Goal: Check status: Check status

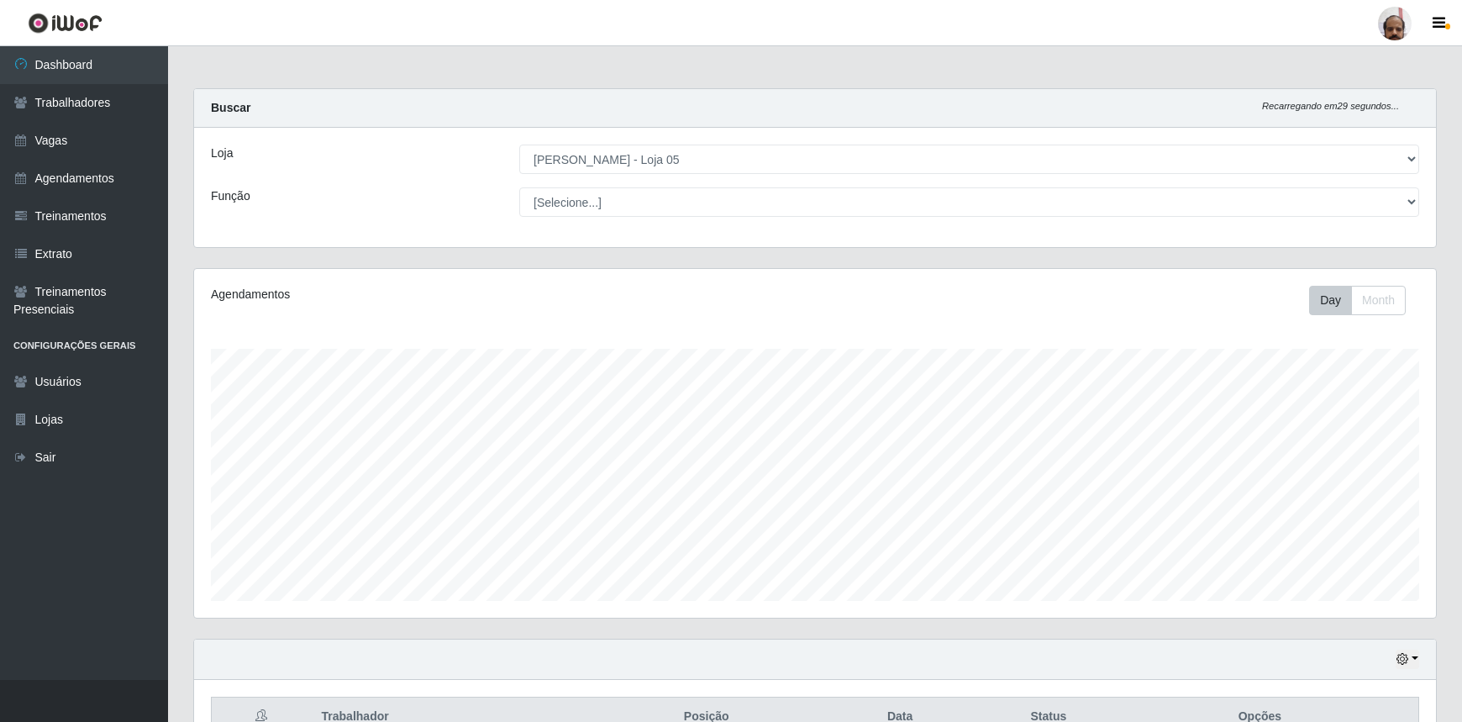
select select "252"
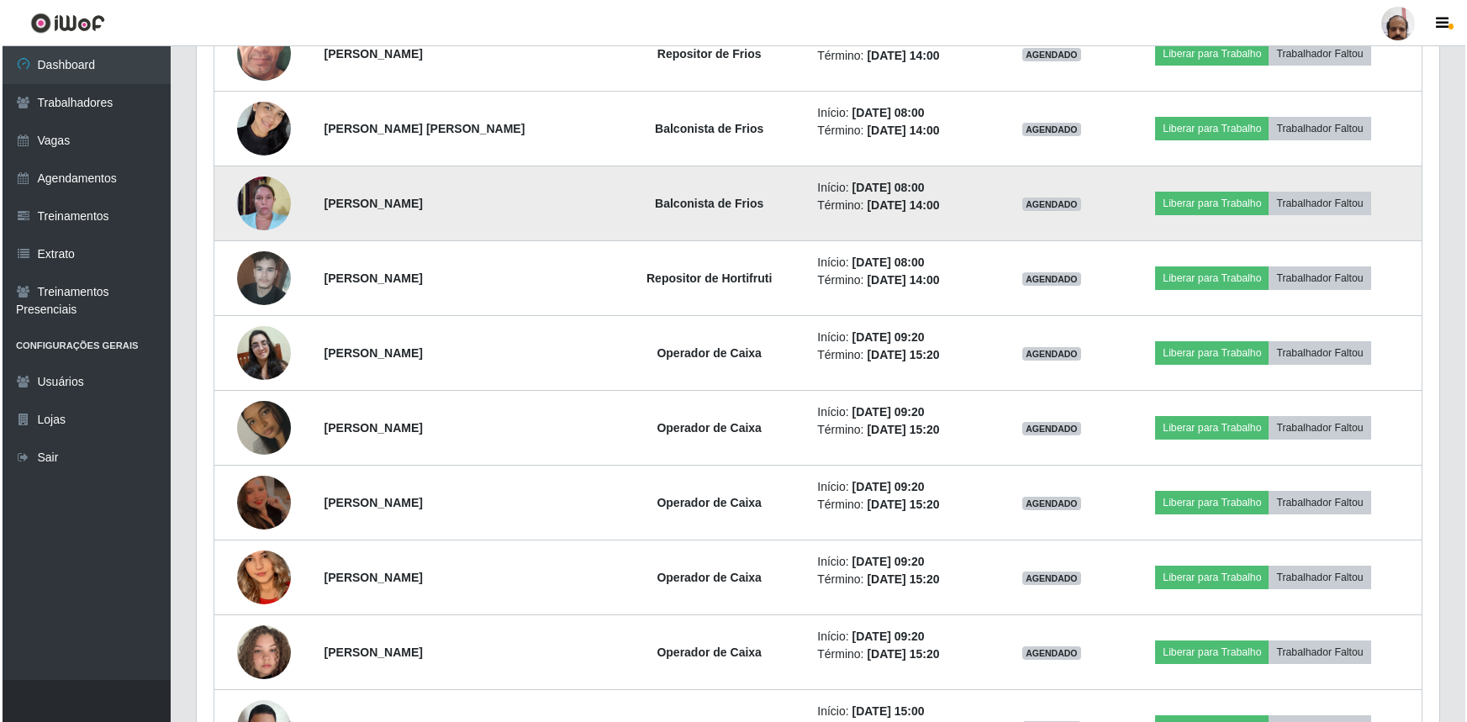
scroll to position [1096, 0]
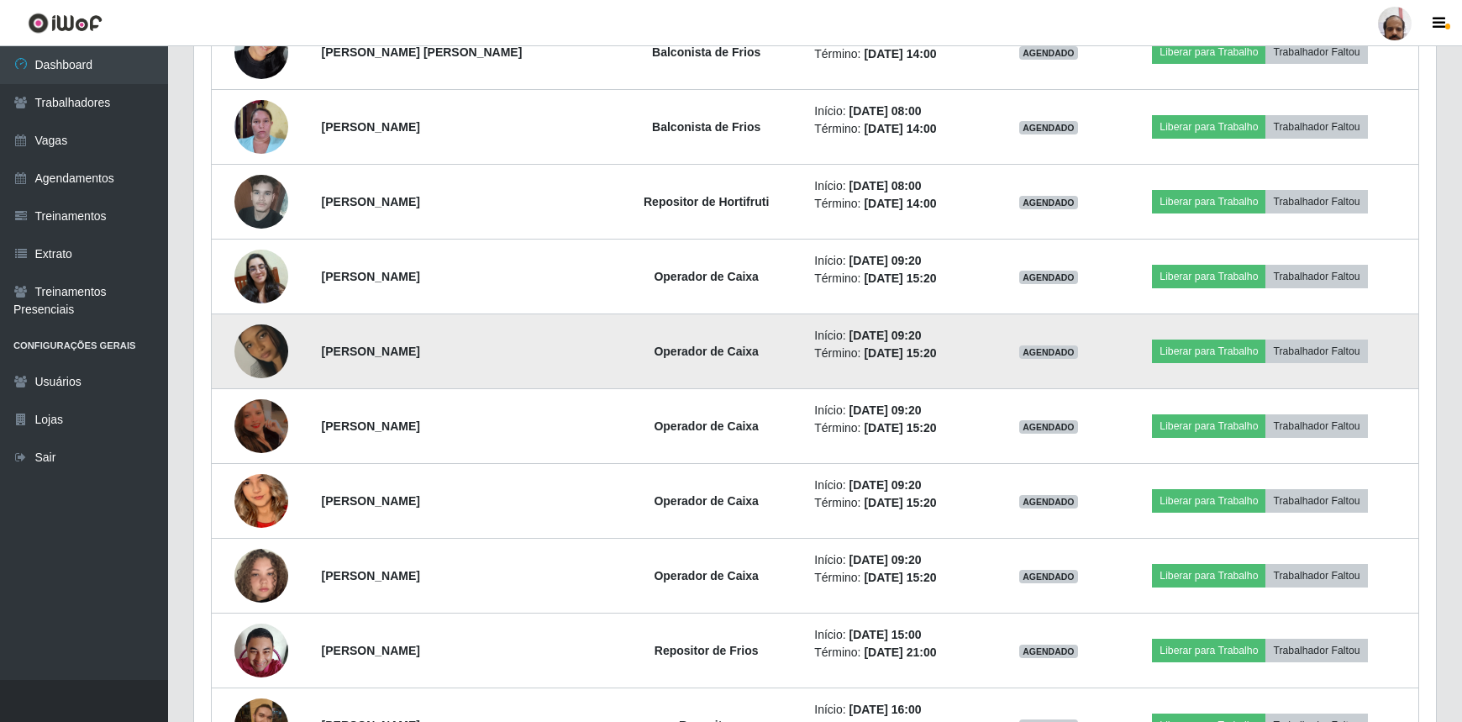
click at [250, 351] on img at bounding box center [261, 351] width 54 height 96
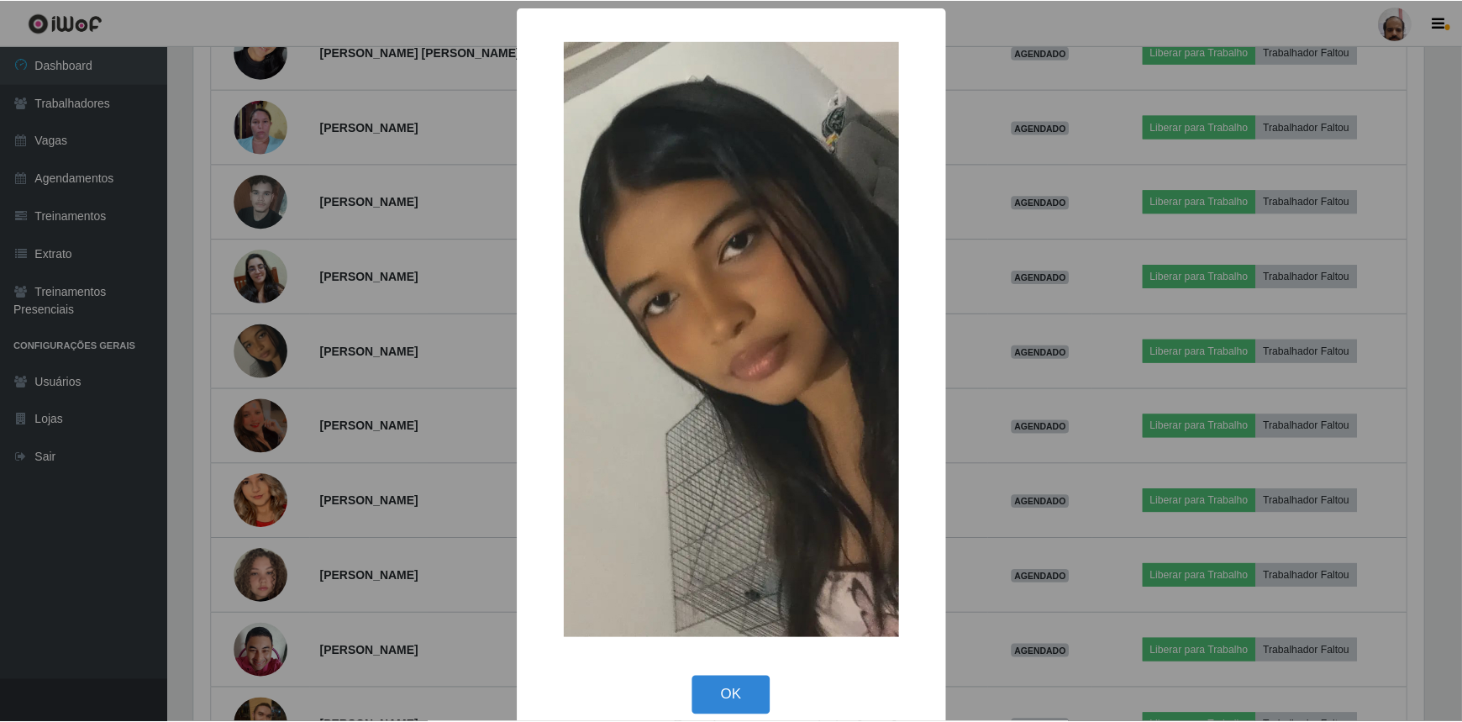
scroll to position [349, 1235]
click at [746, 701] on button "OK" at bounding box center [733, 696] width 78 height 39
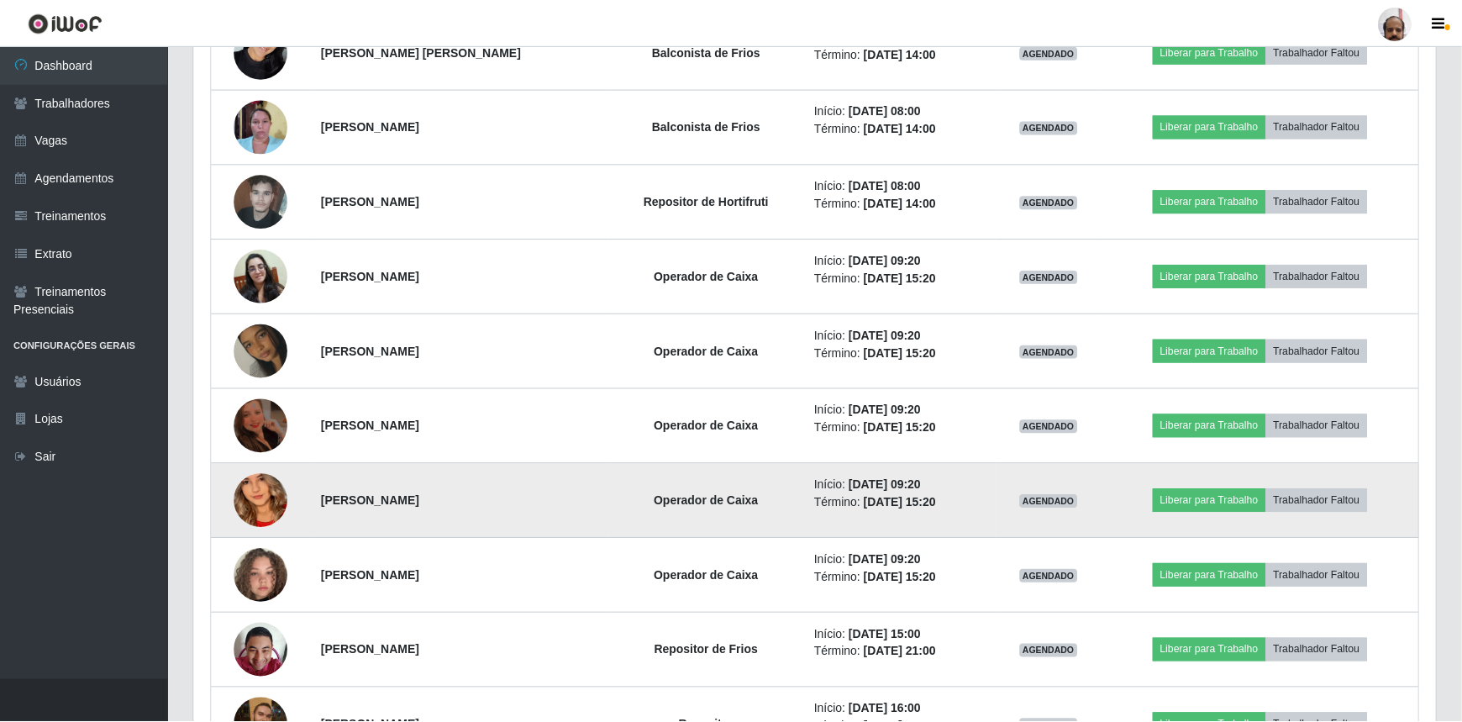
scroll to position [349, 1242]
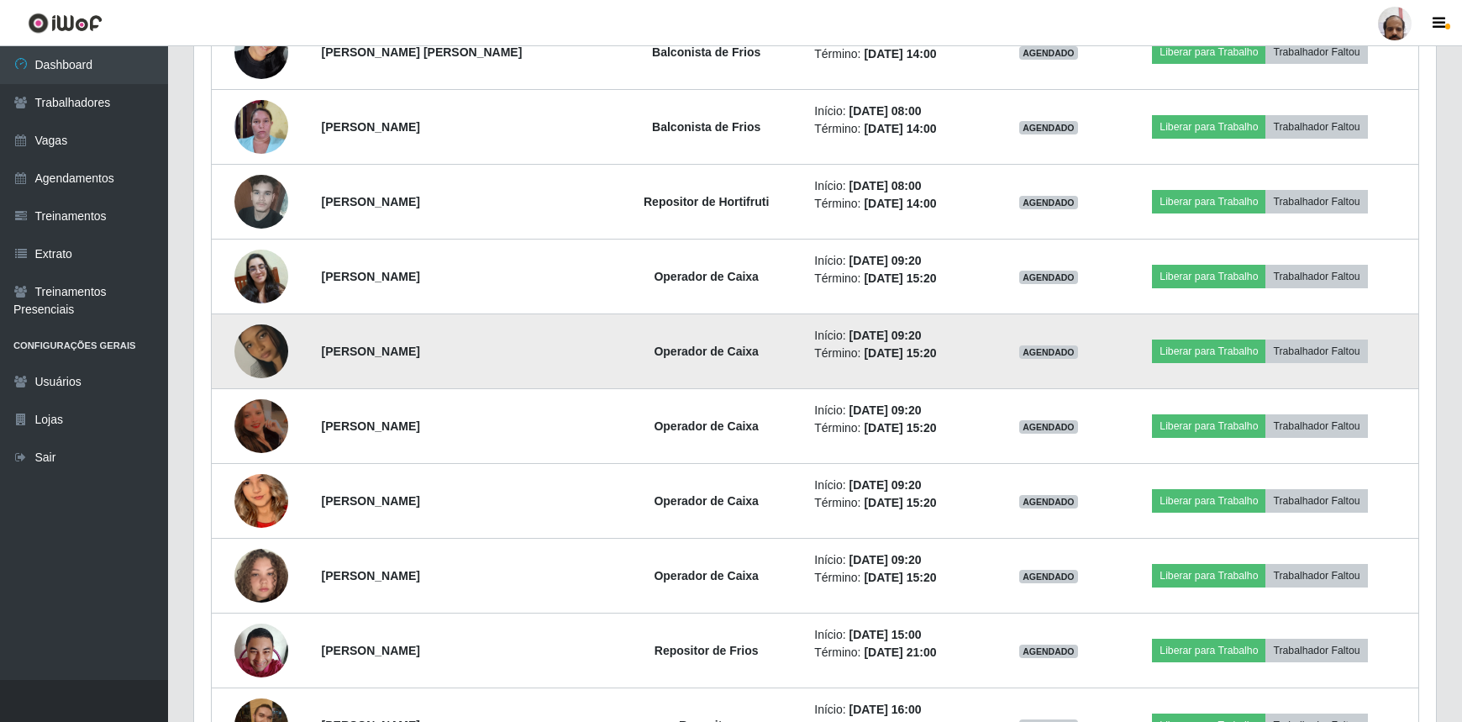
click at [263, 345] on img at bounding box center [261, 351] width 54 height 96
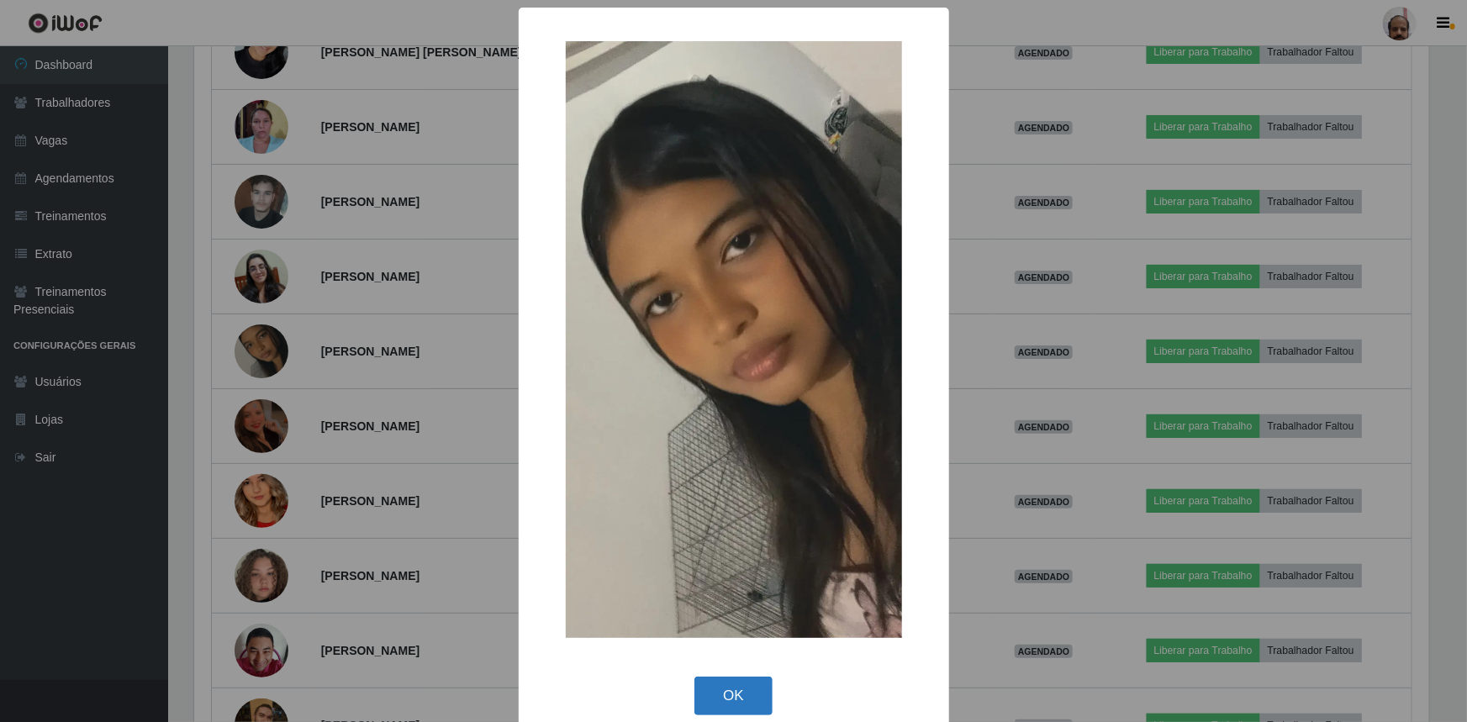
click at [722, 696] on button "OK" at bounding box center [733, 696] width 78 height 39
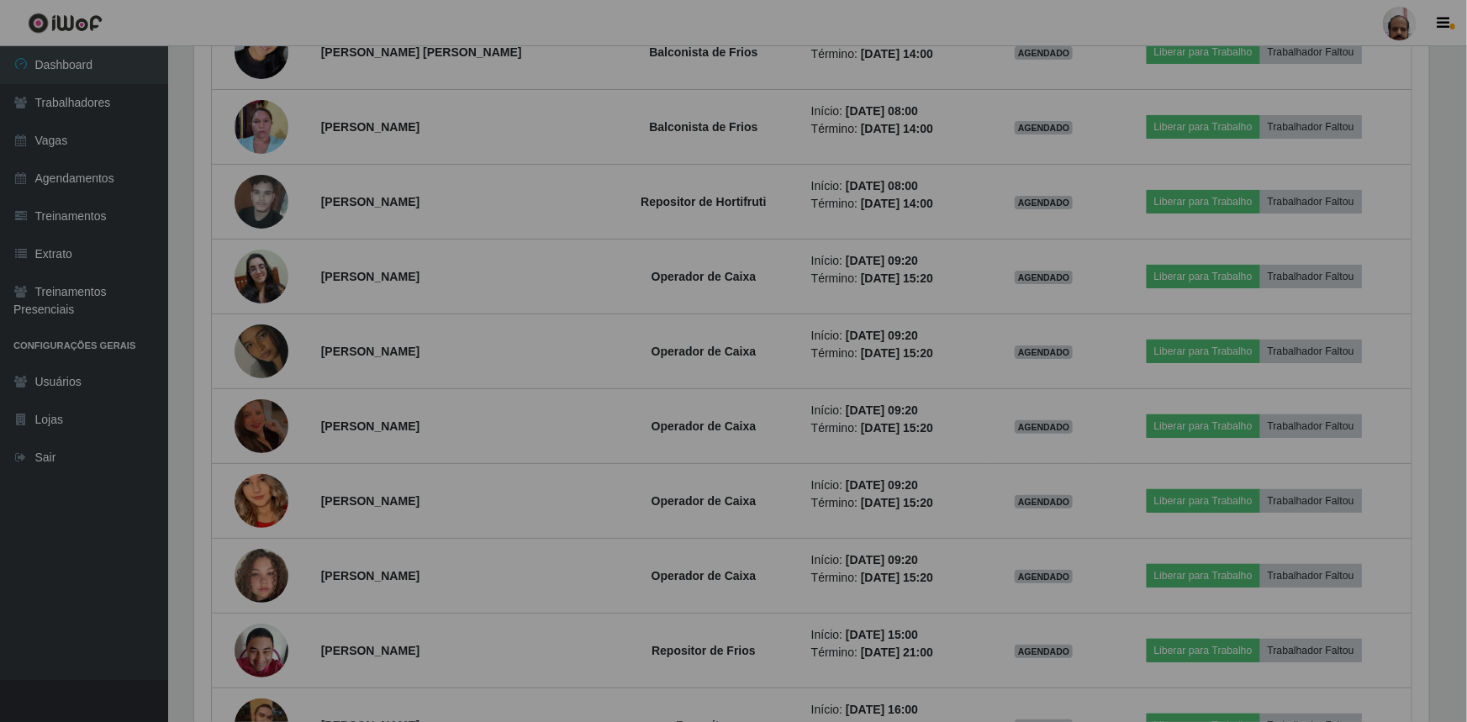
scroll to position [349, 1242]
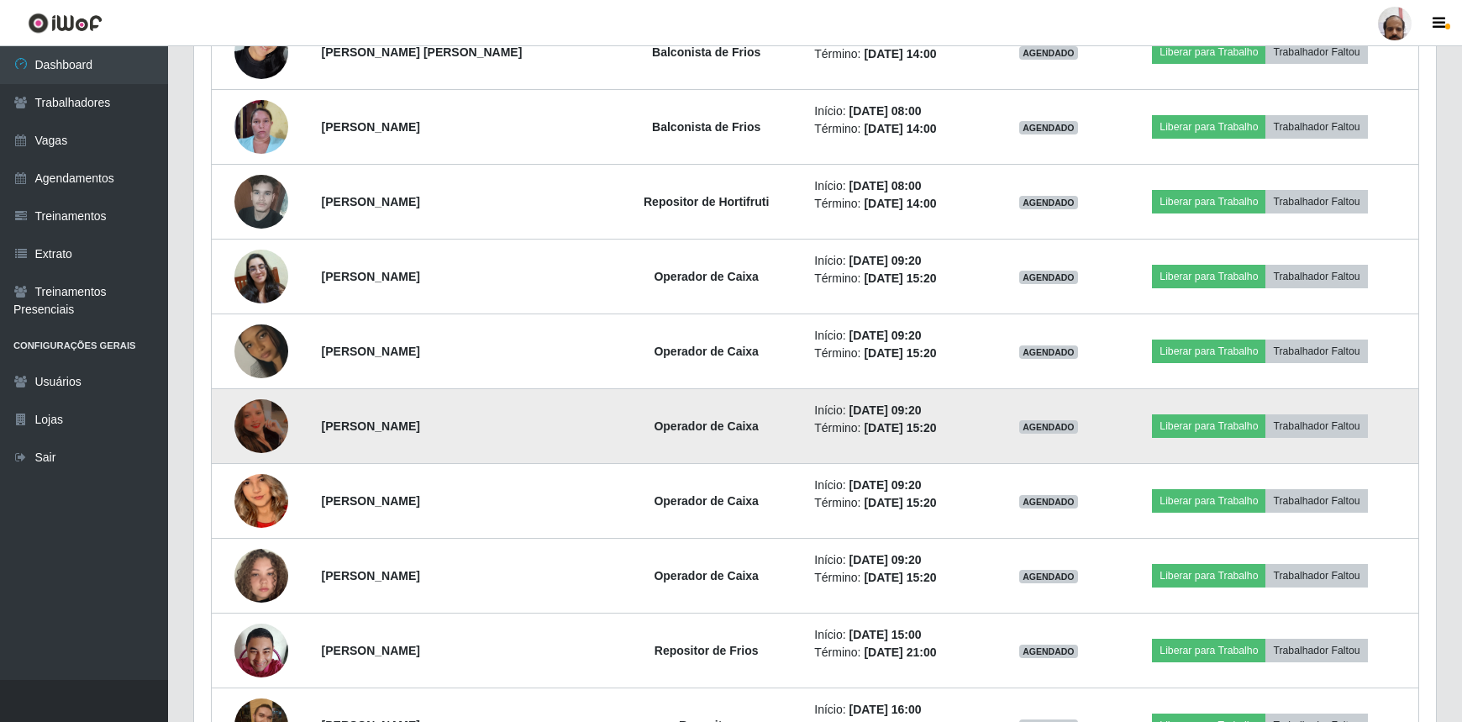
click at [255, 423] on img at bounding box center [261, 425] width 54 height 71
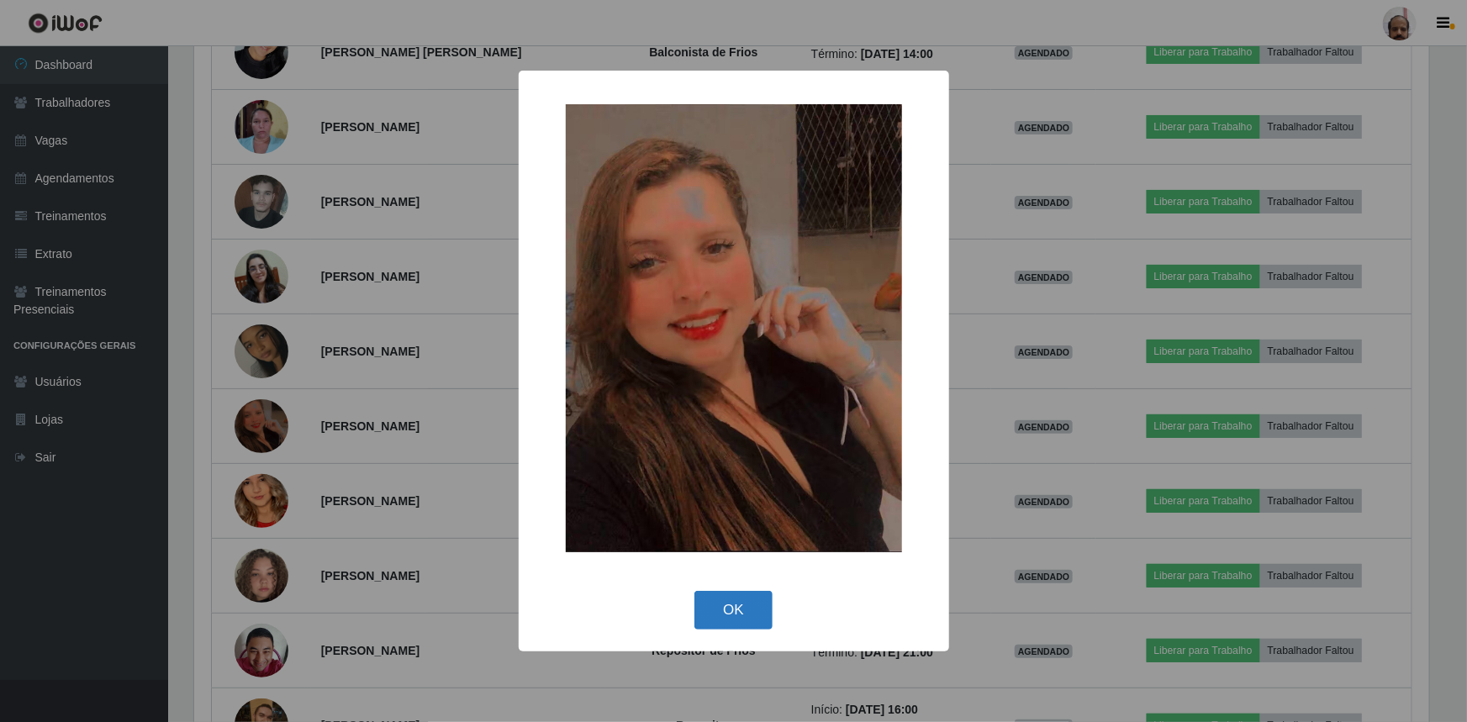
click at [742, 624] on button "OK" at bounding box center [733, 610] width 78 height 39
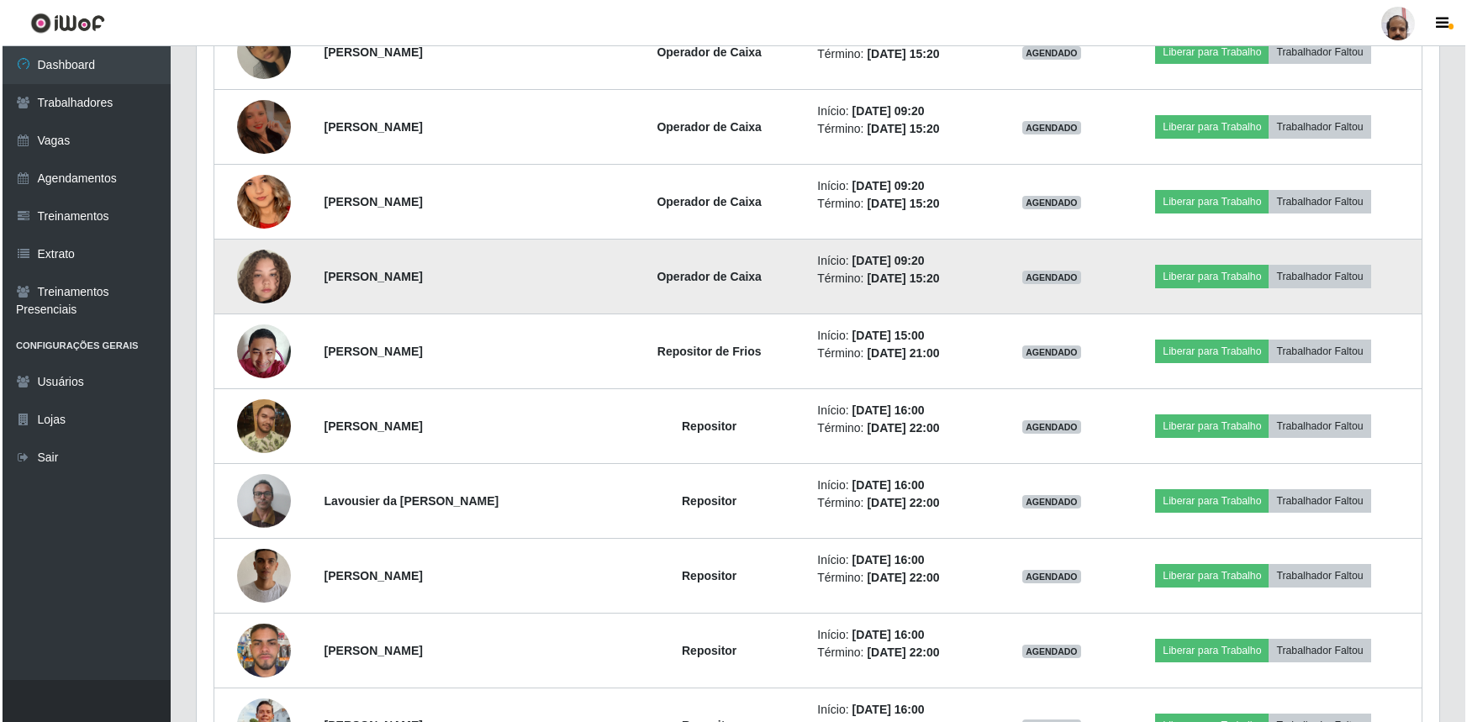
scroll to position [1478, 0]
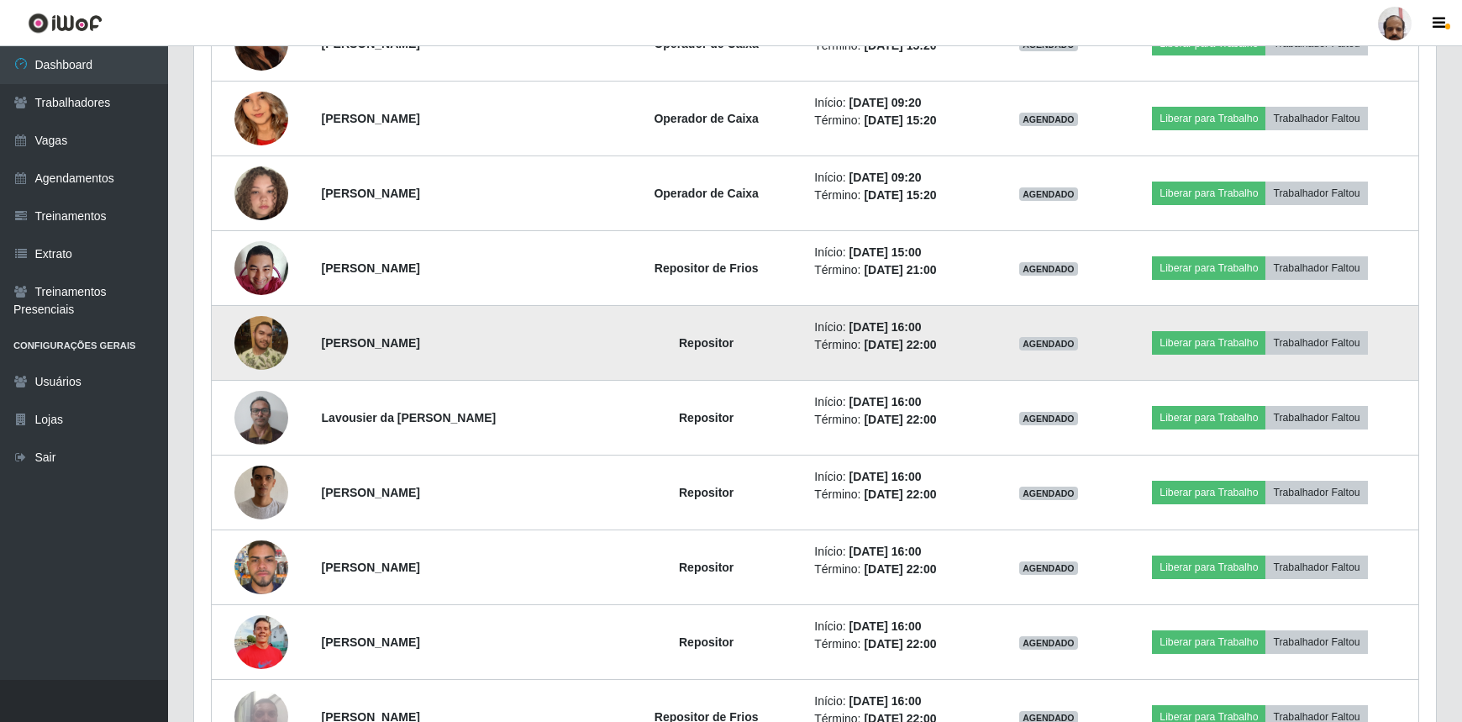
click at [251, 331] on img at bounding box center [261, 343] width 54 height 54
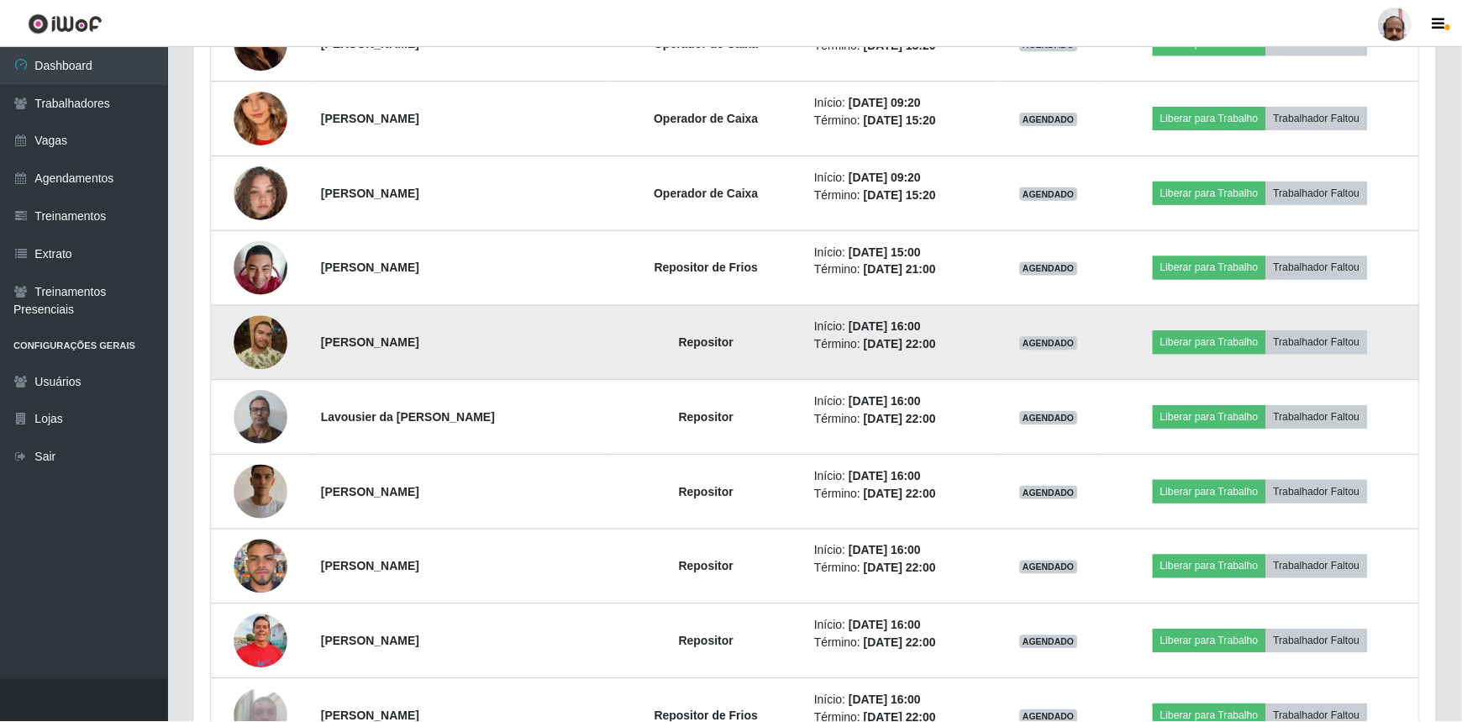
scroll to position [349, 1235]
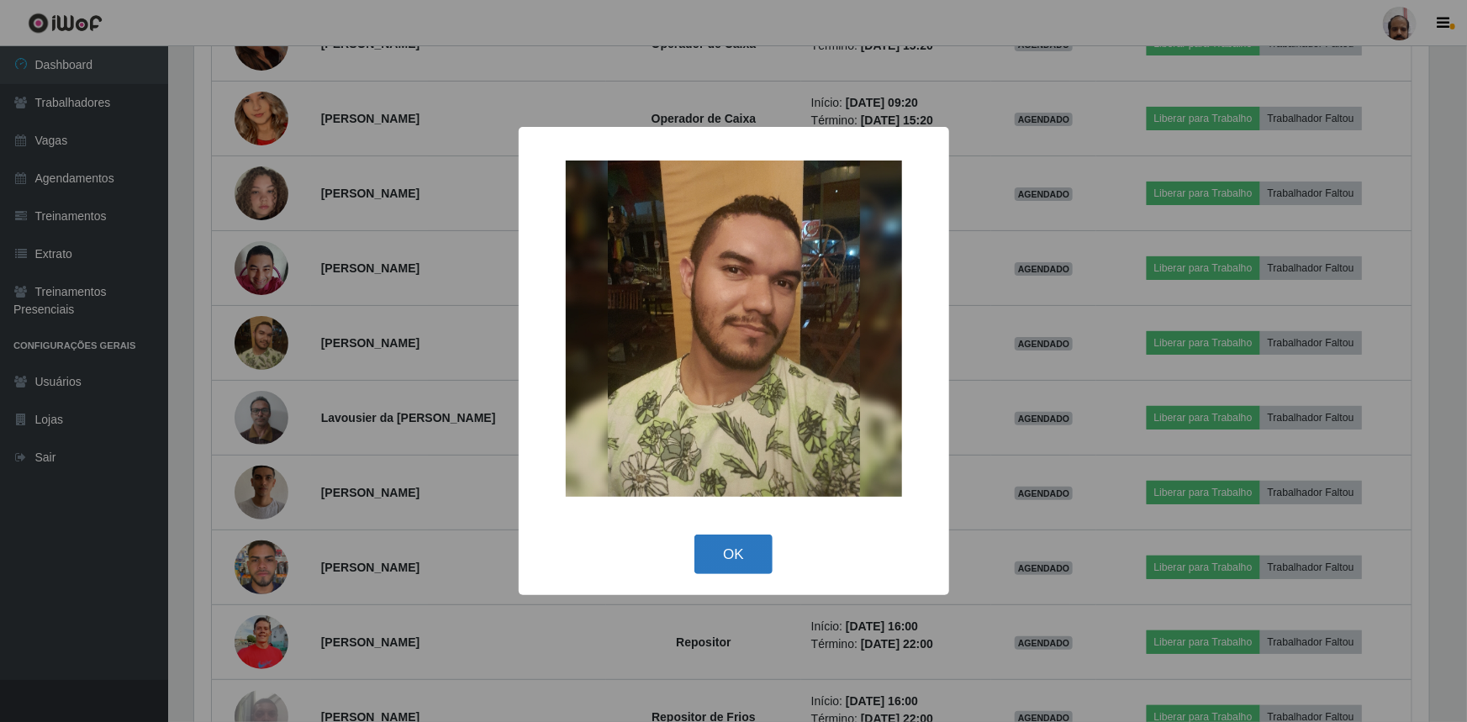
click at [739, 545] on button "OK" at bounding box center [733, 554] width 78 height 39
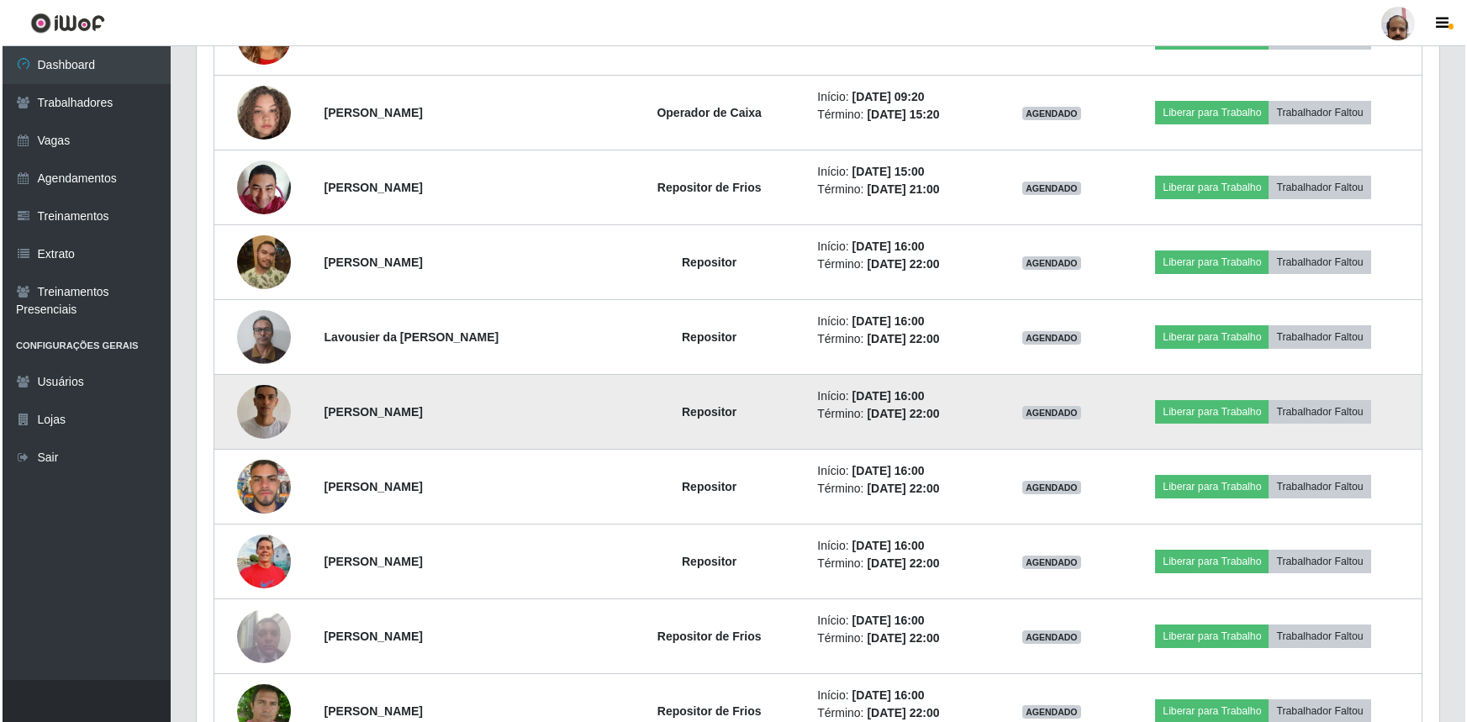
scroll to position [1707, 0]
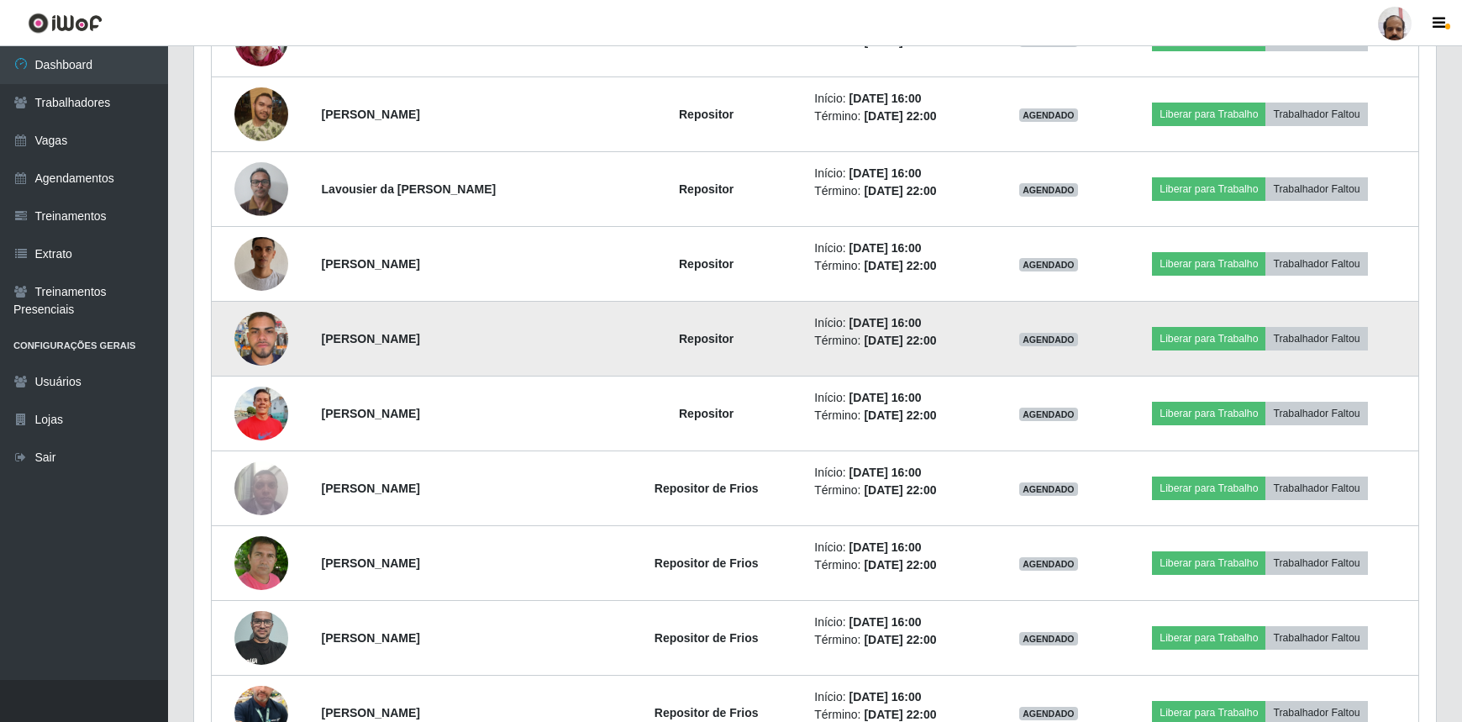
click at [244, 348] on img at bounding box center [261, 338] width 54 height 71
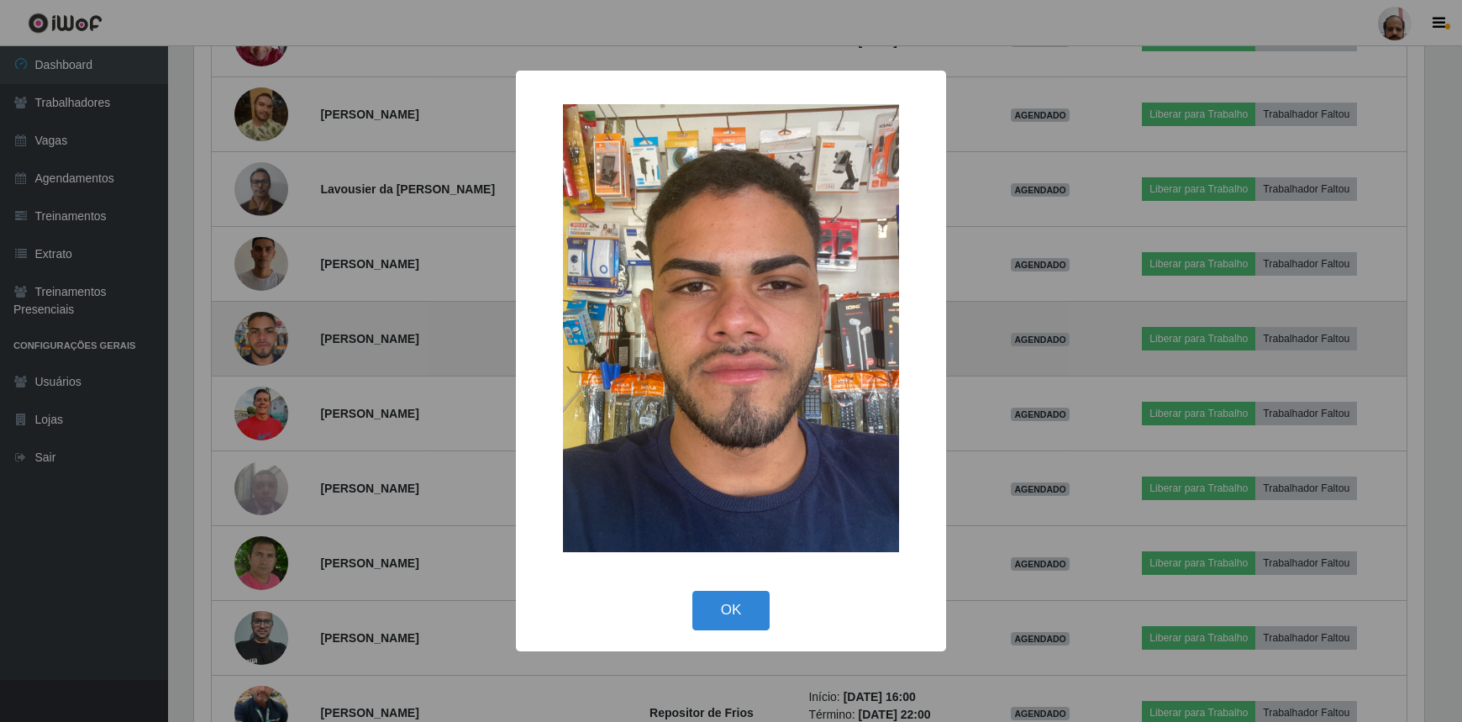
scroll to position [349, 1235]
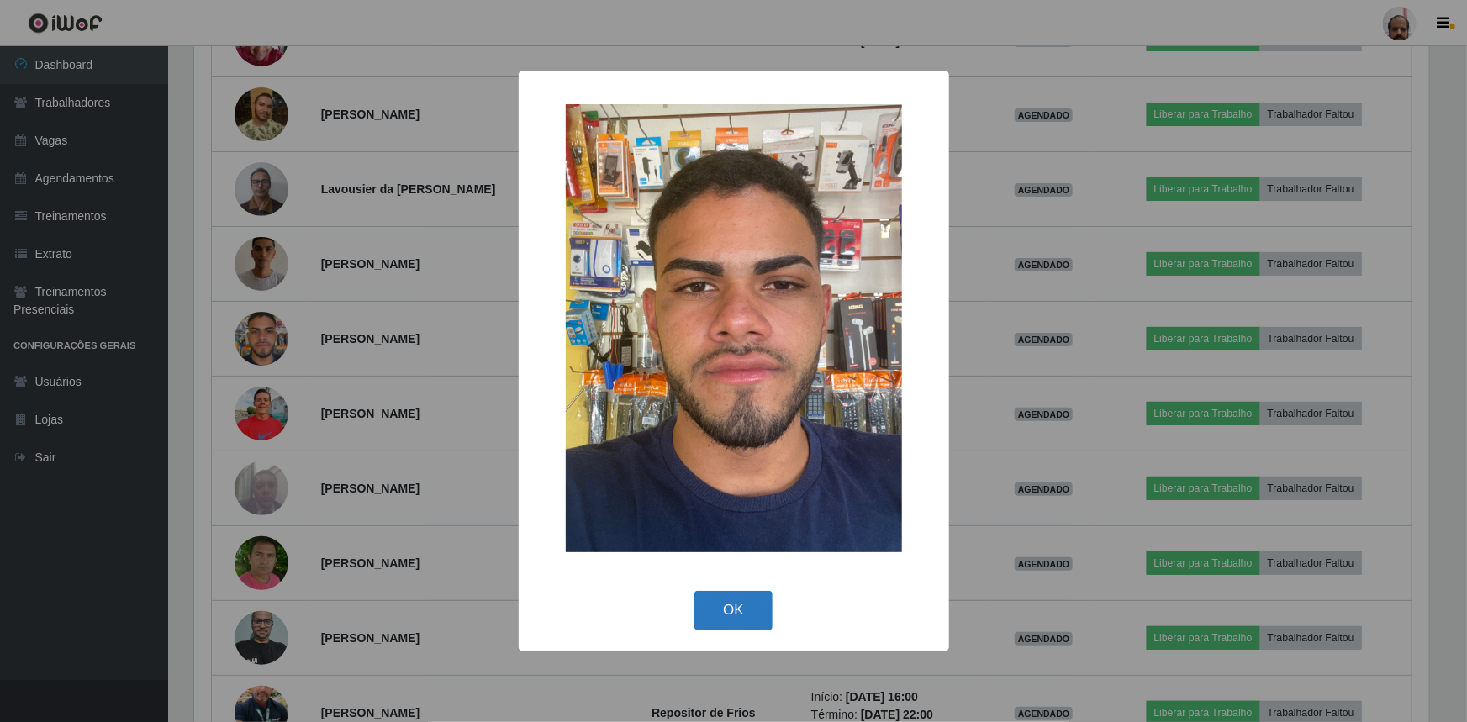
click at [754, 618] on button "OK" at bounding box center [733, 610] width 78 height 39
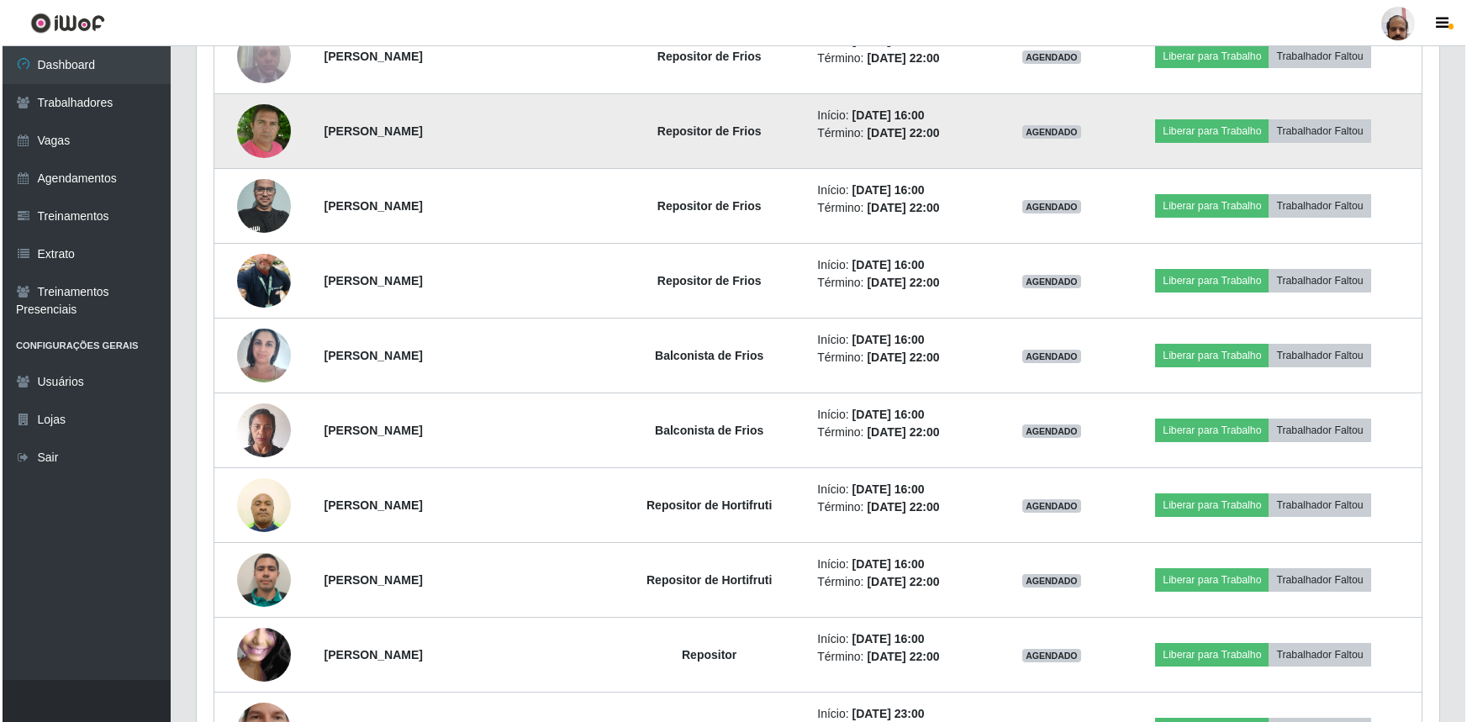
scroll to position [2166, 0]
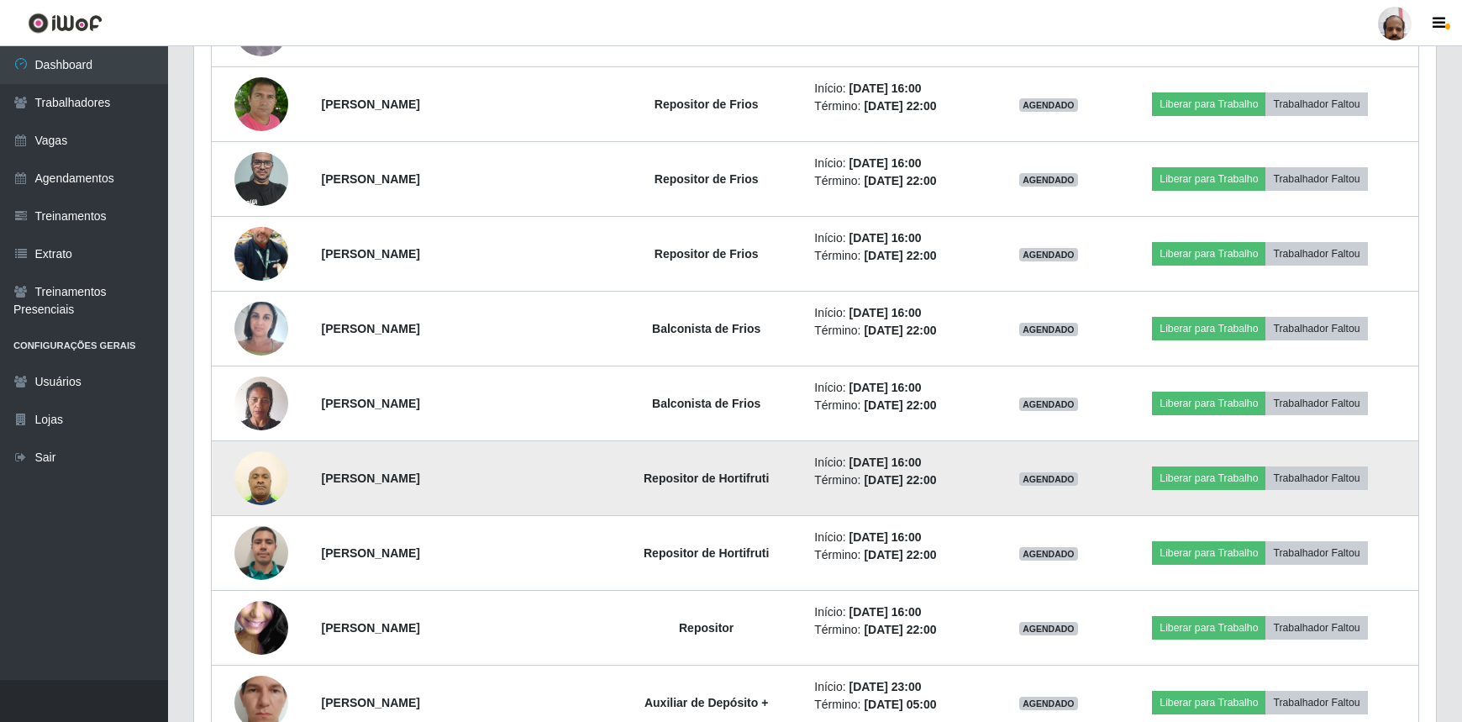
click at [260, 482] on img at bounding box center [261, 477] width 54 height 71
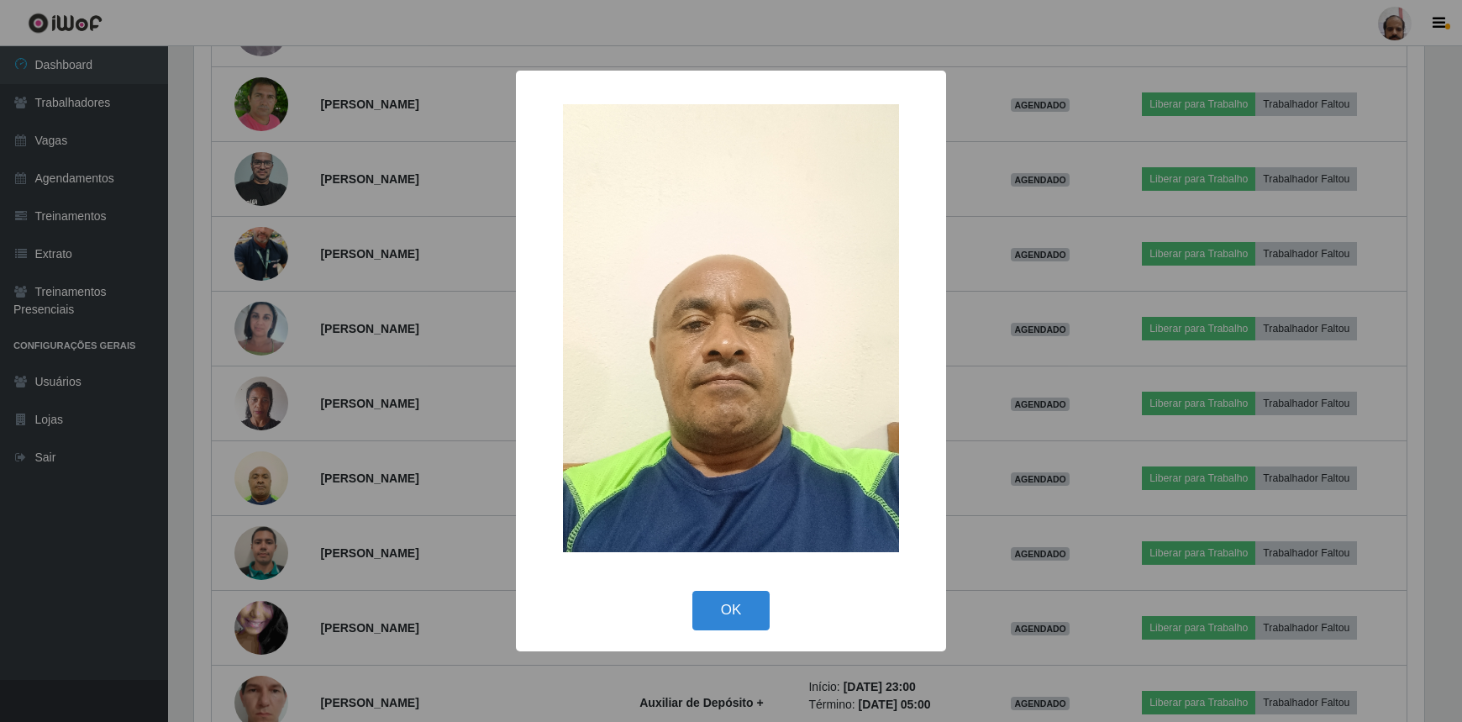
scroll to position [349, 1235]
click at [712, 603] on button "OK" at bounding box center [733, 610] width 78 height 39
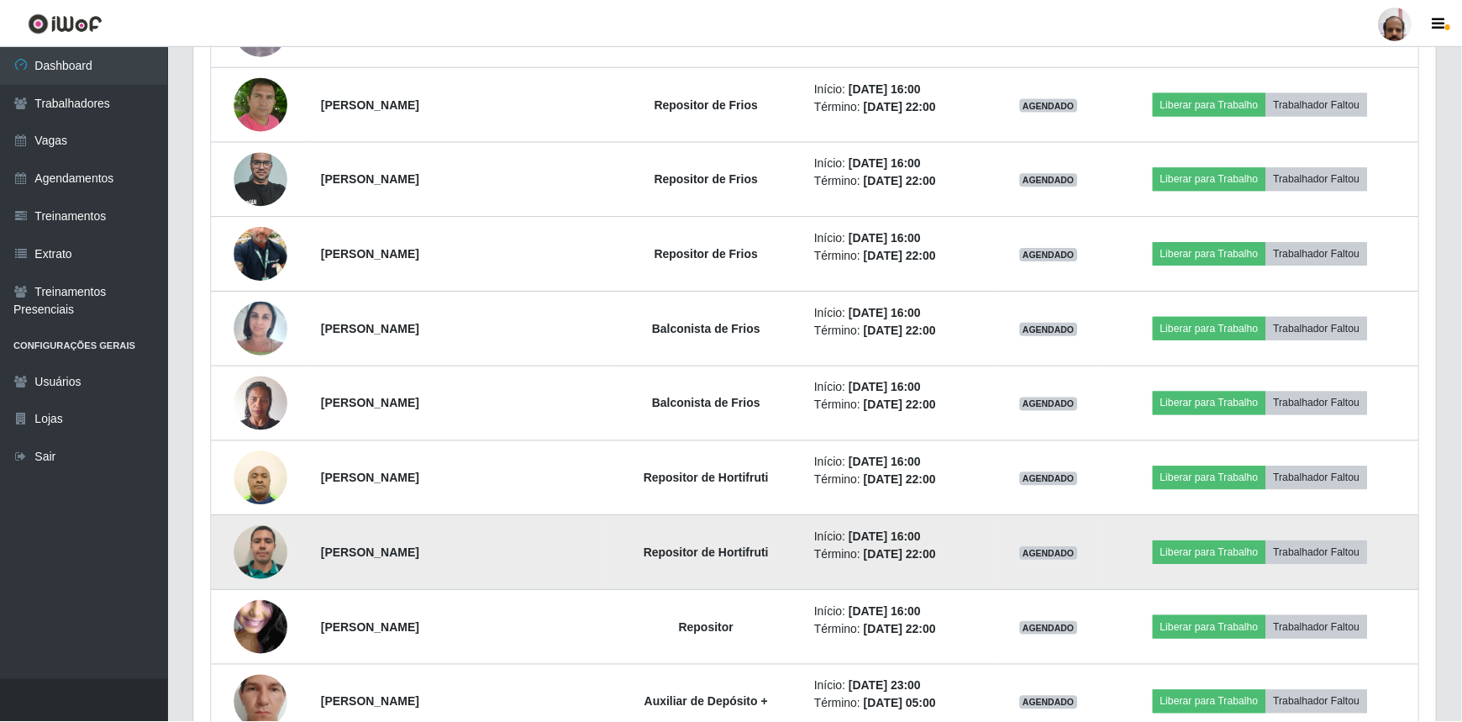
scroll to position [0, 0]
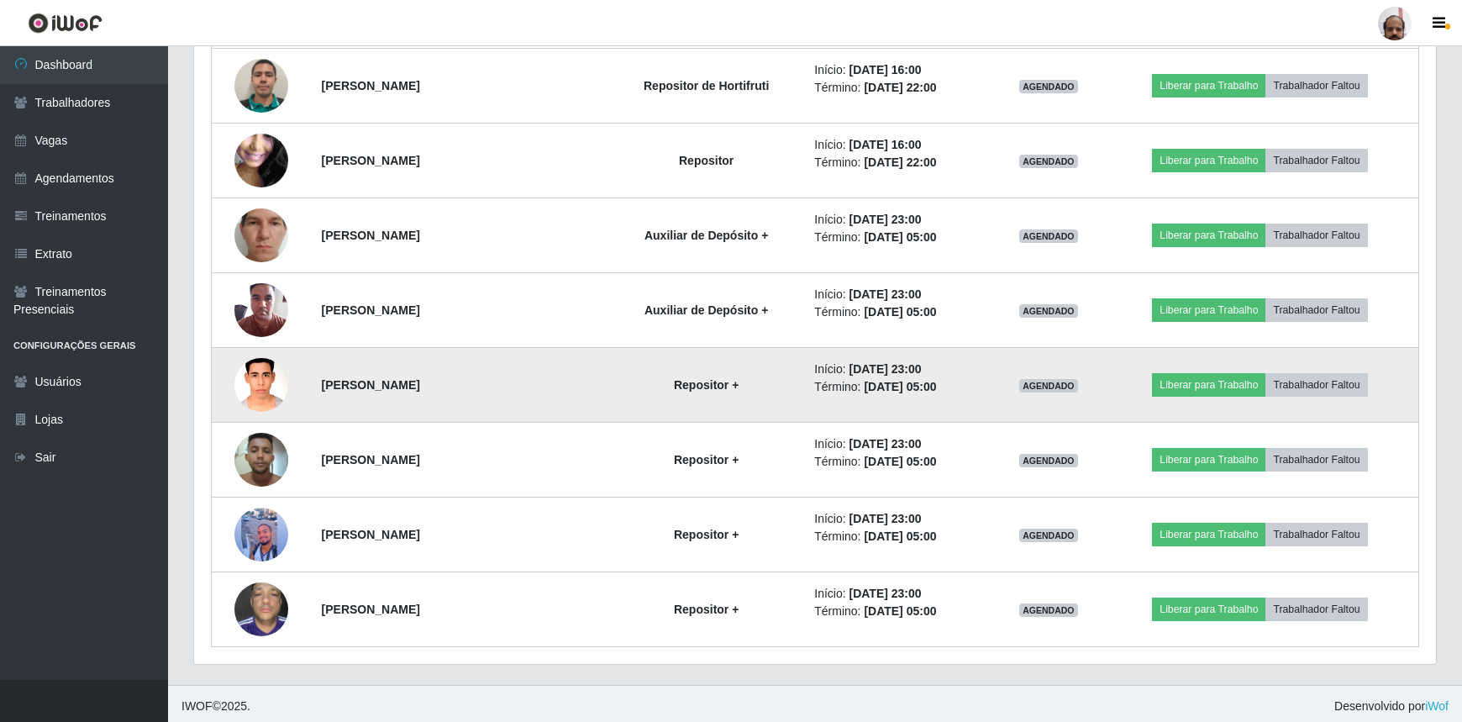
click at [249, 393] on img at bounding box center [261, 384] width 54 height 71
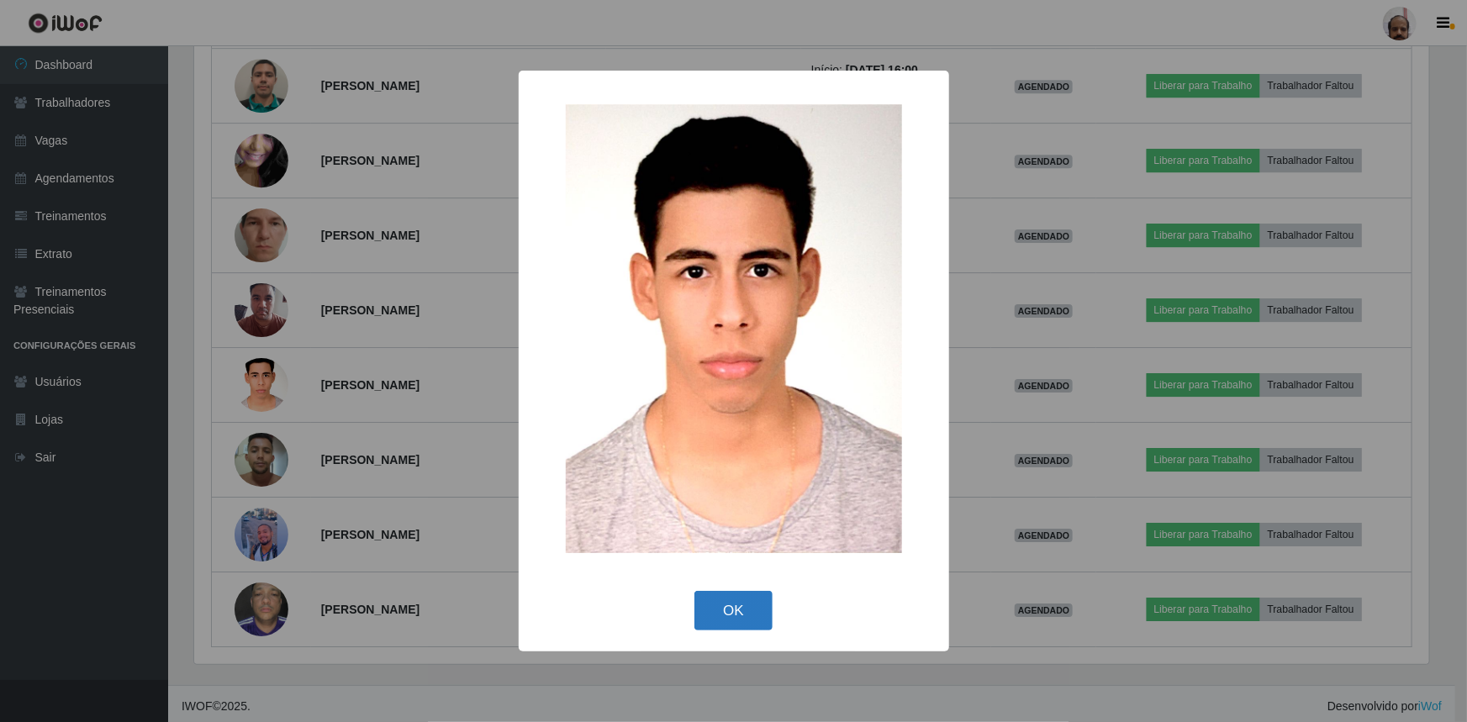
click at [729, 619] on button "OK" at bounding box center [733, 610] width 78 height 39
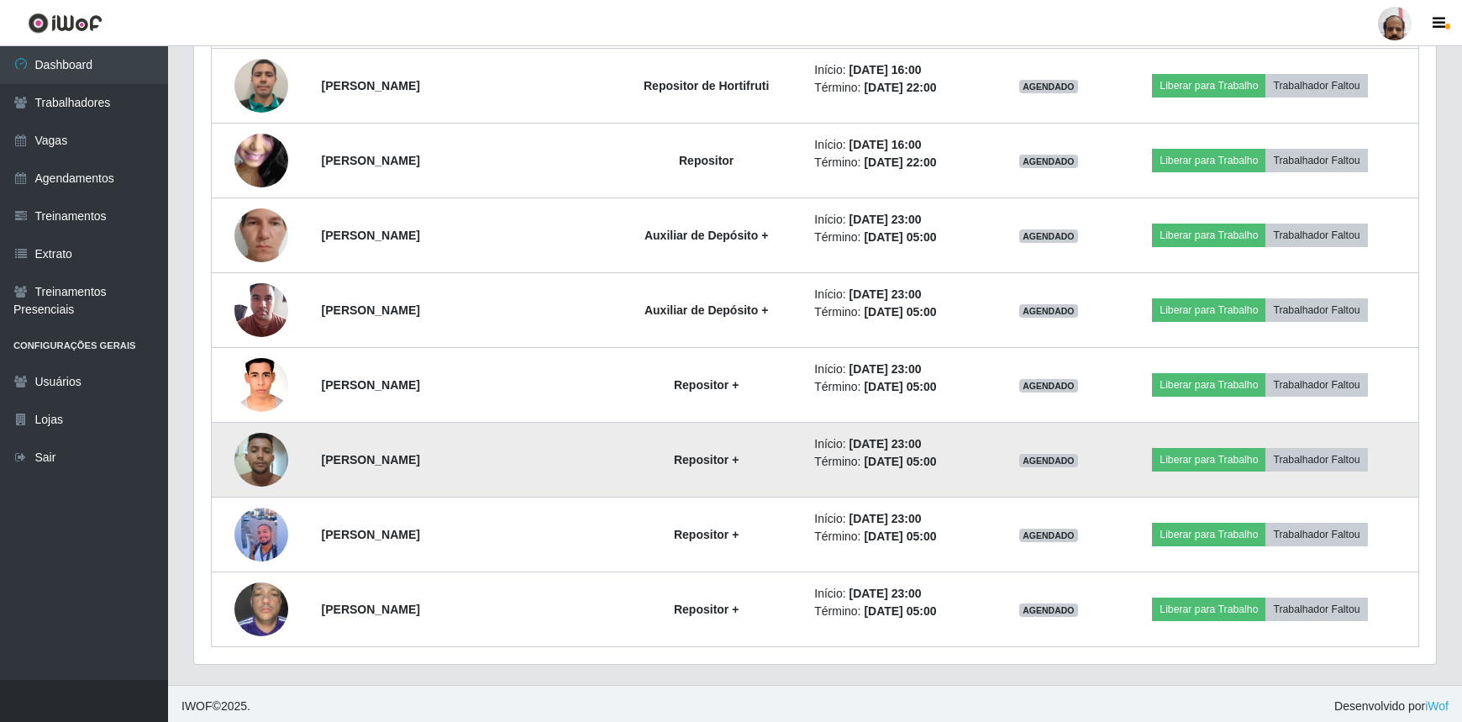
click at [258, 460] on img at bounding box center [261, 459] width 54 height 71
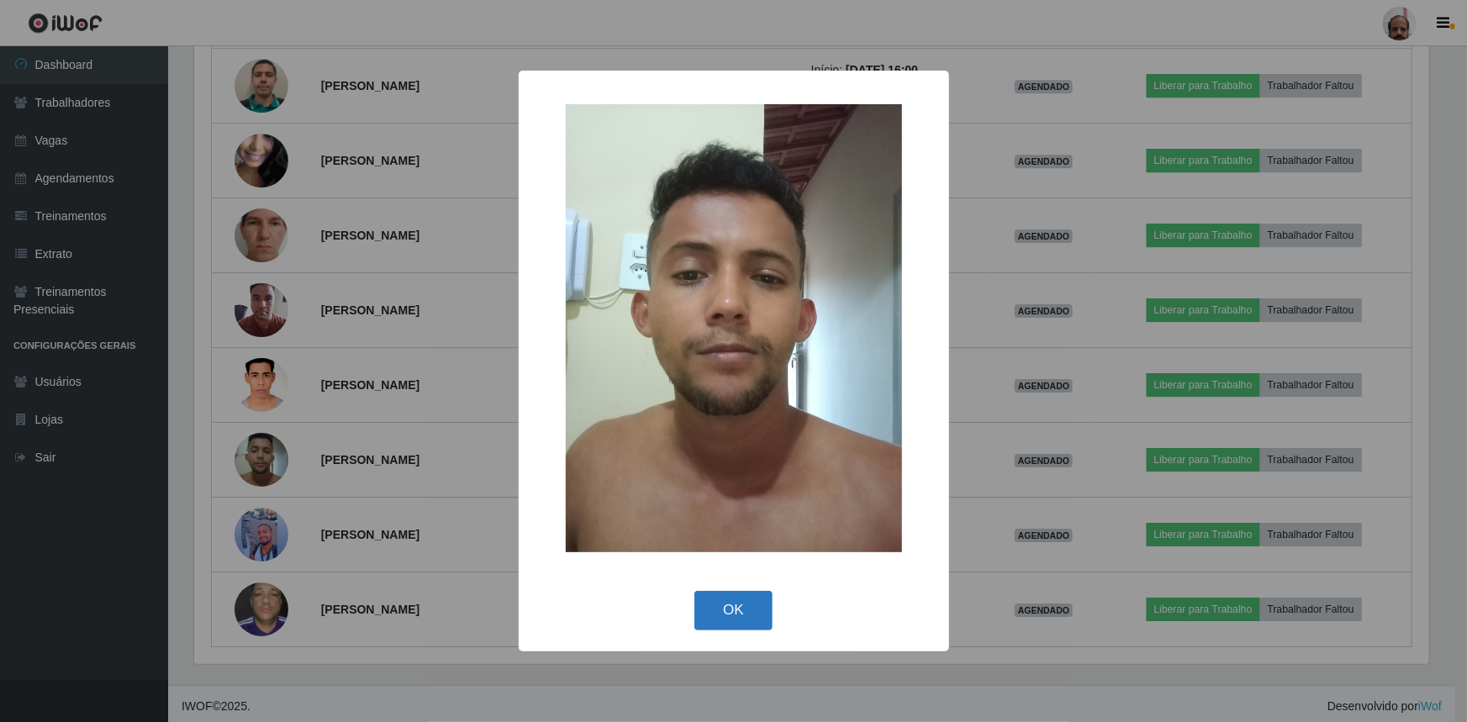
click at [743, 612] on button "OK" at bounding box center [733, 610] width 78 height 39
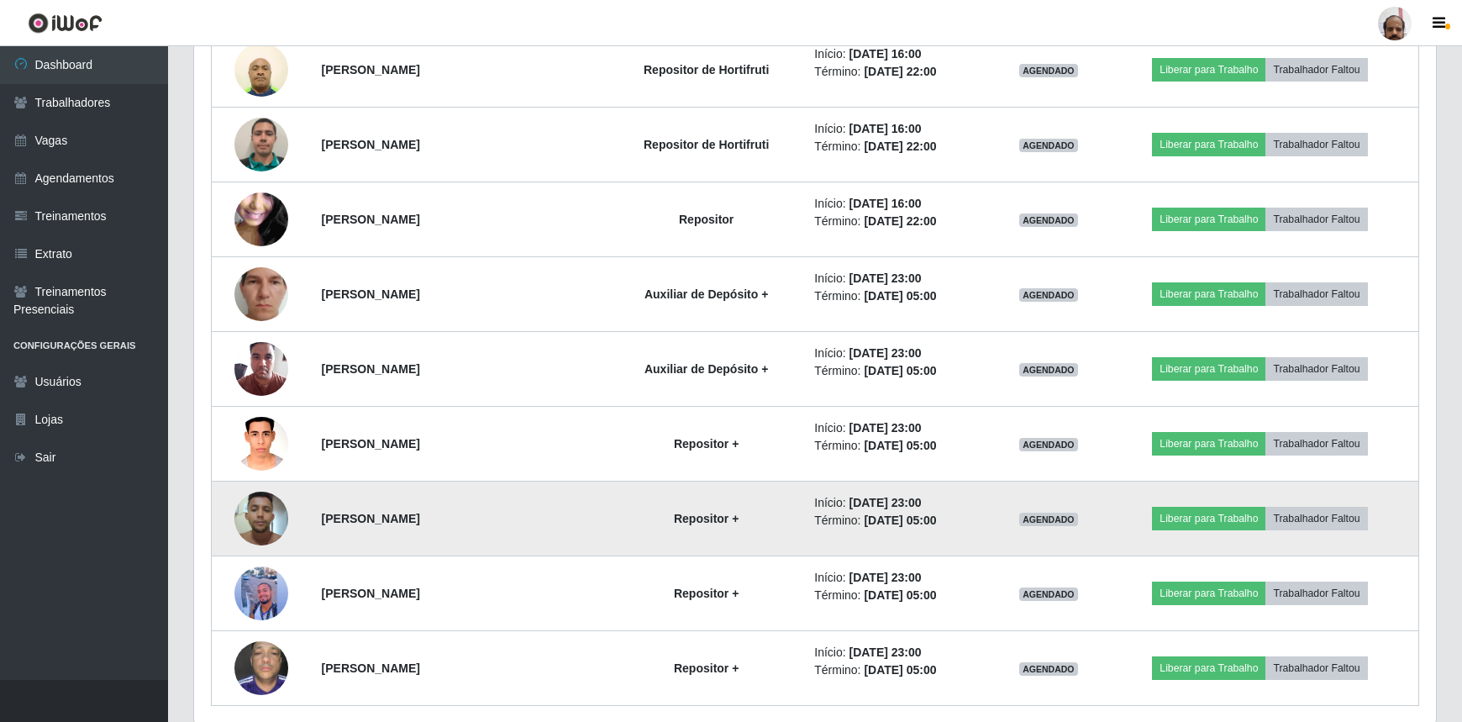
scroll to position [2557, 0]
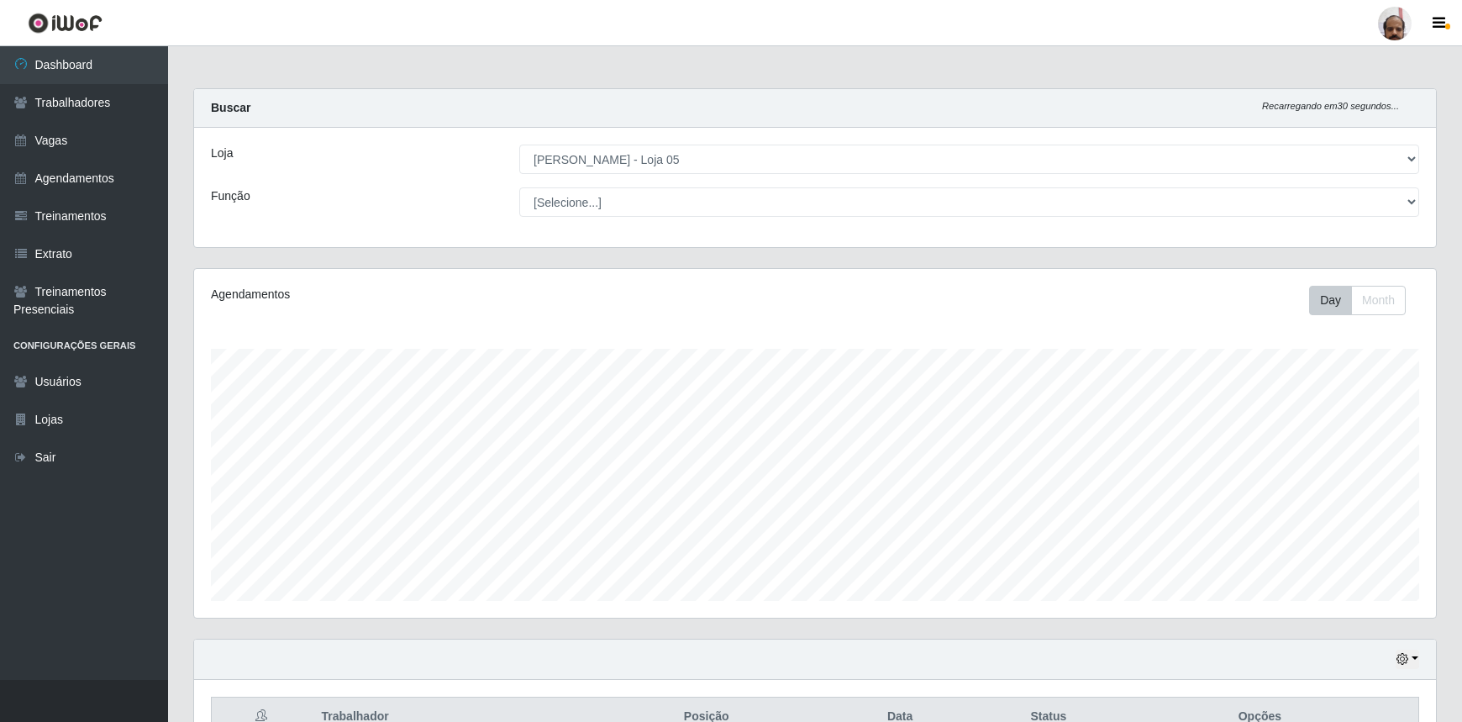
select select "252"
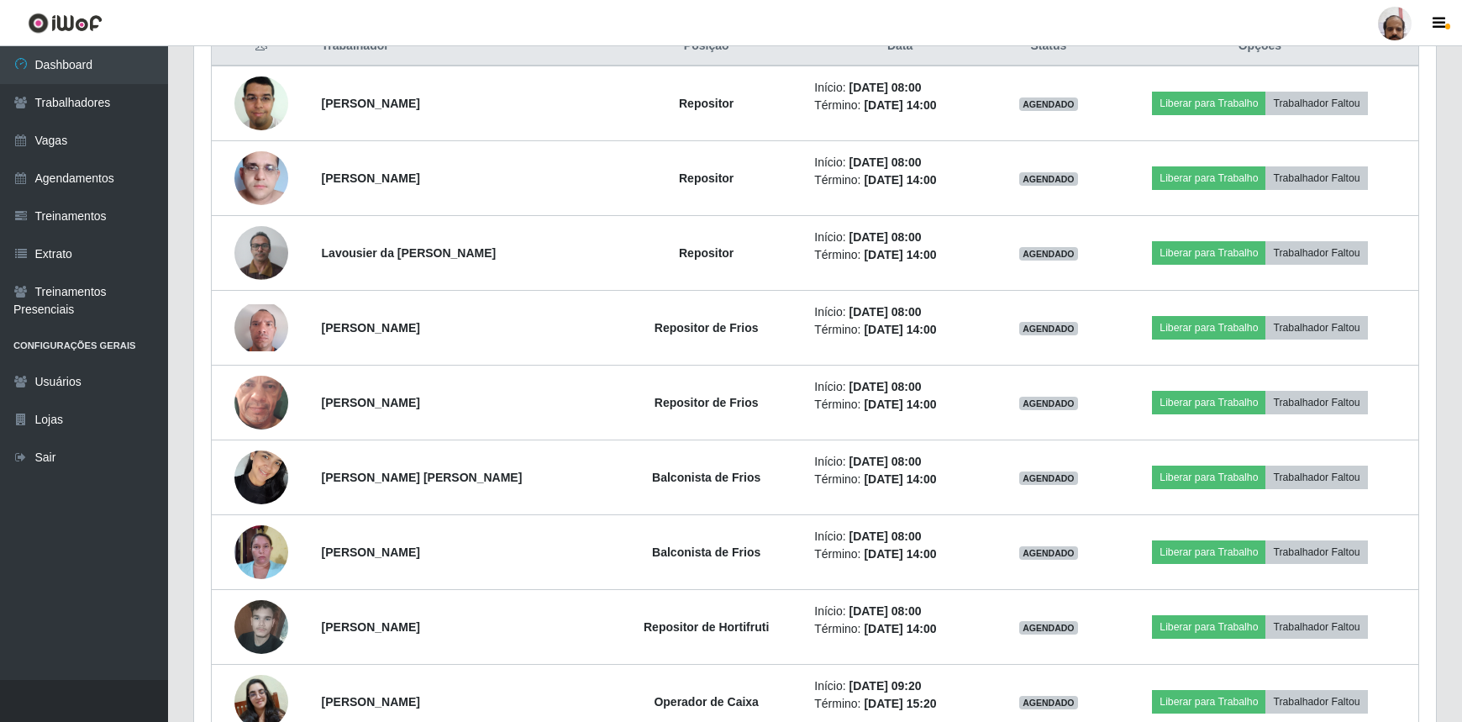
scroll to position [349, 1242]
